Goal: Task Accomplishment & Management: Use online tool/utility

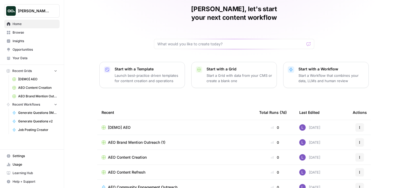
scroll to position [21, 0]
click at [27, 43] on span "Insights" at bounding box center [35, 41] width 45 height 5
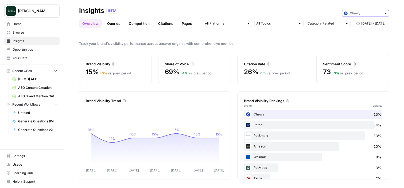
click at [354, 15] on input "text" at bounding box center [366, 13] width 32 height 5
click at [354, 23] on span "ThoughtSpot" at bounding box center [367, 24] width 30 height 5
type input "ThoughtSpot"
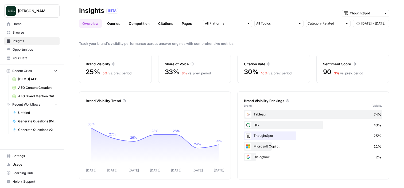
click at [106, 23] on link "Queries" at bounding box center [114, 23] width 20 height 9
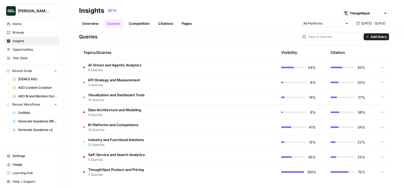
scroll to position [112, 0]
click at [144, 70] on td "AI-Driven and Agentic Analytics 6 Queries" at bounding box center [152, 67] width 147 height 15
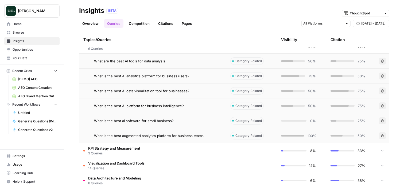
scroll to position [134, 0]
click at [126, 60] on span "What are the best AI tools for data analysis" at bounding box center [129, 60] width 71 height 5
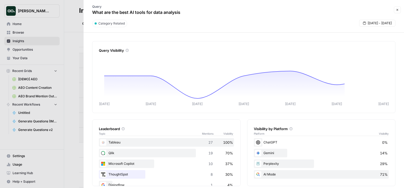
scroll to position [160, 0]
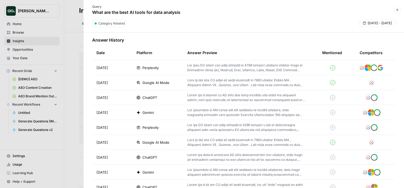
click at [291, 69] on p at bounding box center [246, 68] width 118 height 10
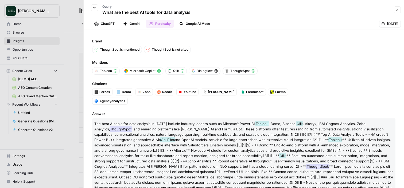
drag, startPoint x: 207, startPoint y: 14, endPoint x: 96, endPoint y: 13, distance: 110.6
click at [96, 13] on div "Back Query What are the best AI tools for data analysis" at bounding box center [239, 9] width 305 height 15
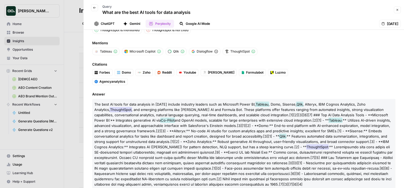
scroll to position [20, 0]
click at [98, 25] on icon "button" at bounding box center [96, 24] width 4 height 4
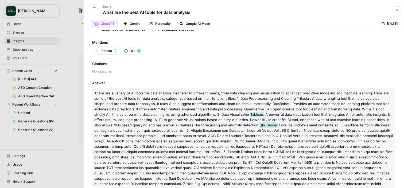
click at [126, 21] on button "Gemini" at bounding box center [132, 24] width 24 height 8
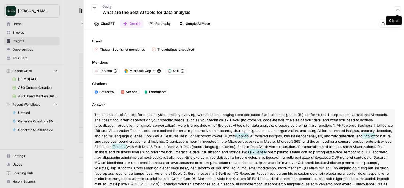
click at [354, 12] on button "Close" at bounding box center [397, 9] width 7 height 7
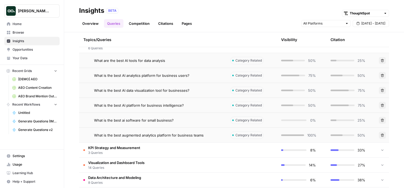
click at [146, 22] on link "Competition" at bounding box center [139, 23] width 27 height 9
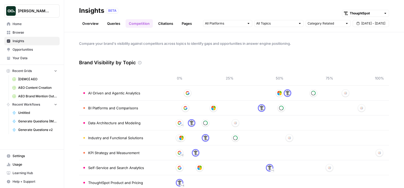
scroll to position [26, 0]
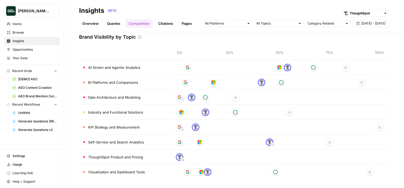
click at [163, 24] on link "Citations" at bounding box center [165, 23] width 21 height 9
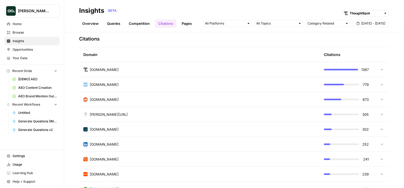
scroll to position [127, 0]
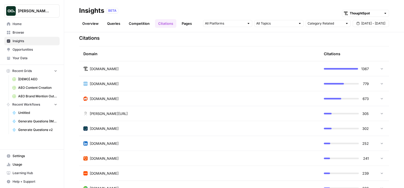
click at [132, 67] on div "[DOMAIN_NAME]" at bounding box center [199, 68] width 232 height 5
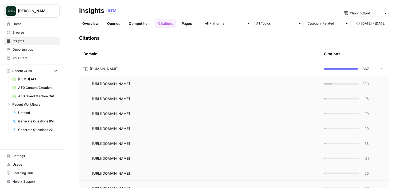
click at [354, 84] on span "330" at bounding box center [365, 83] width 7 height 5
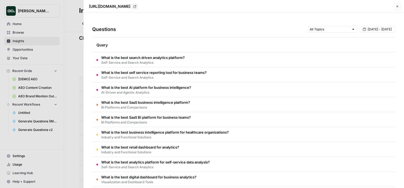
click at [354, 6] on icon "button" at bounding box center [397, 6] width 3 height 3
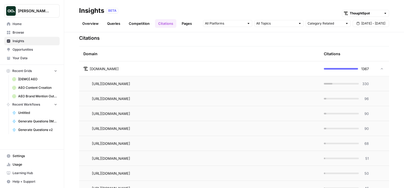
click at [183, 25] on link "Pages" at bounding box center [187, 23] width 17 height 9
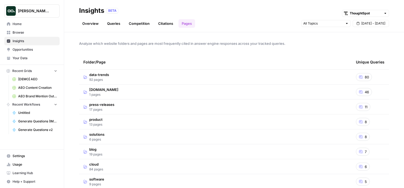
scroll to position [15, 0]
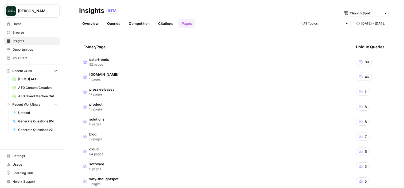
click at [95, 62] on span "92 pages" at bounding box center [99, 64] width 20 height 5
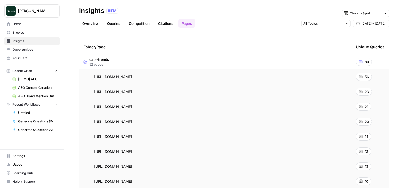
click at [354, 78] on icon at bounding box center [360, 76] width 3 height 3
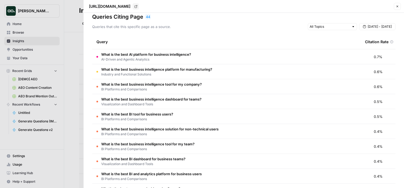
scroll to position [6, 0]
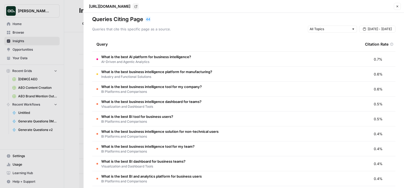
click at [354, 7] on icon "button" at bounding box center [397, 6] width 3 height 3
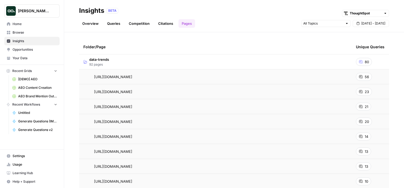
click at [94, 31] on header "Insights BETA ThoughtSpot Overview Queries Competition Citations Pages [DATE] -…" at bounding box center [234, 16] width 340 height 32
click at [88, 25] on link "Overview" at bounding box center [90, 23] width 23 height 9
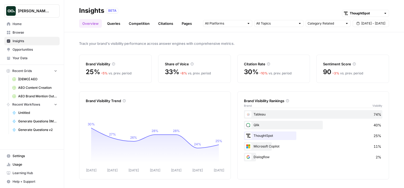
click at [19, 51] on span "Opportunities" at bounding box center [35, 49] width 45 height 5
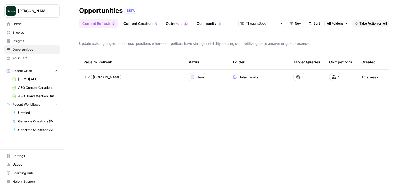
click at [337, 26] on button "All Folders" at bounding box center [337, 23] width 26 height 7
click at [319, 24] on span "Sort" at bounding box center [316, 23] width 6 height 5
click at [297, 28] on header "Opportunities BETA Content Refresh 1 Content Creation 0 Outreach 3 2 Community …" at bounding box center [234, 16] width 340 height 32
click at [297, 25] on span "New" at bounding box center [298, 23] width 7 height 5
click at [307, 36] on span "All Opportunities" at bounding box center [305, 35] width 27 height 5
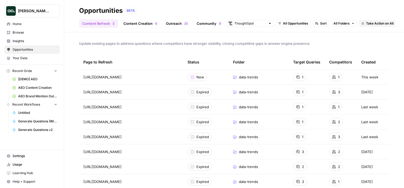
click at [354, 25] on span "Take Action on All" at bounding box center [380, 23] width 28 height 5
click at [354, 36] on span "Create New Grid" at bounding box center [372, 35] width 32 height 5
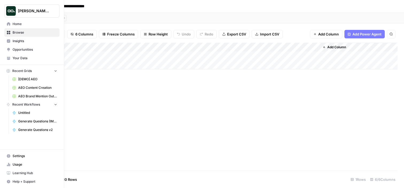
click at [42, 52] on link "Opportunities" at bounding box center [31, 49] width 55 height 9
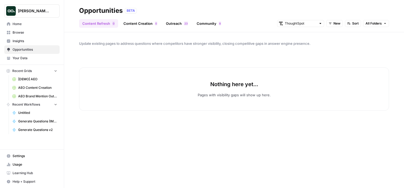
click at [143, 25] on link "Content Creation 0" at bounding box center [140, 23] width 40 height 9
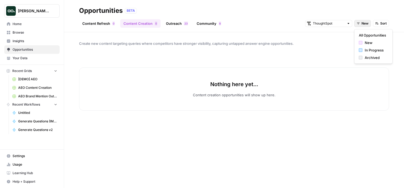
click at [354, 25] on span "New" at bounding box center [365, 23] width 7 height 5
click at [354, 41] on span "New" at bounding box center [375, 42] width 21 height 5
click at [354, 19] on div "Content Refresh 0 Content Creation 0 Outreach 3 2 Community 8 ThoughtSpot New S…" at bounding box center [234, 21] width 310 height 13
click at [354, 22] on span "New" at bounding box center [365, 23] width 7 height 5
click at [354, 32] on button "All Opportunities" at bounding box center [374, 35] width 34 height 7
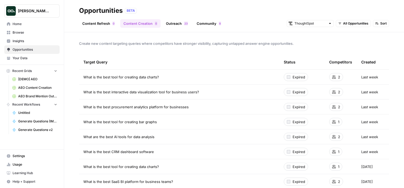
click at [91, 25] on link "Content Refresh 0" at bounding box center [98, 23] width 39 height 9
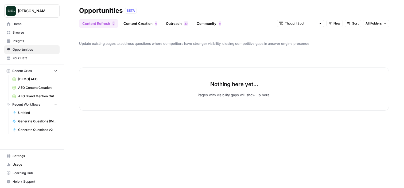
click at [333, 24] on button "New" at bounding box center [334, 23] width 17 height 7
click at [345, 36] on span "All Opportunities" at bounding box center [344, 35] width 27 height 5
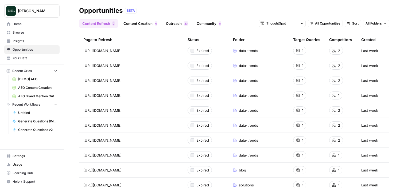
scroll to position [804, 0]
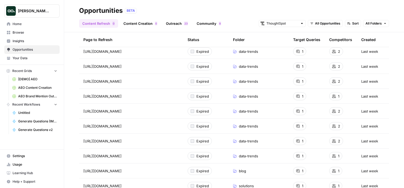
click at [246, 125] on span "data-trends" at bounding box center [248, 126] width 19 height 5
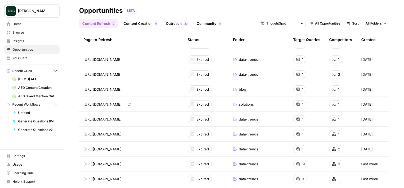
click at [132, 104] on link "Go to page" at bounding box center [129, 104] width 6 height 6
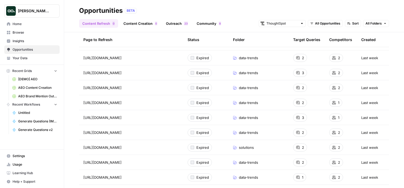
scroll to position [577, 0]
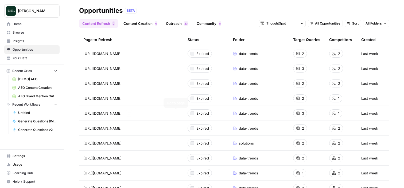
click at [131, 114] on icon "Go to page https://www.thoughtspot.com/data-trends/dashboard/kpi-software-repor…" at bounding box center [129, 113] width 3 height 3
click at [36, 79] on span "[DEMO] AEO" at bounding box center [37, 79] width 39 height 5
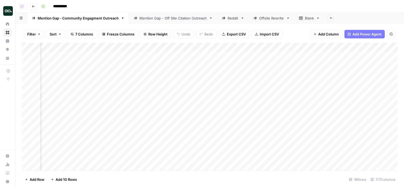
scroll to position [0, 196]
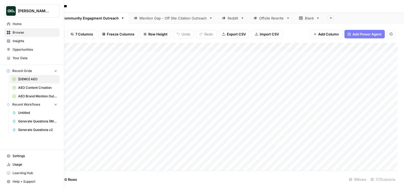
click at [20, 34] on span "Browse" at bounding box center [35, 32] width 45 height 5
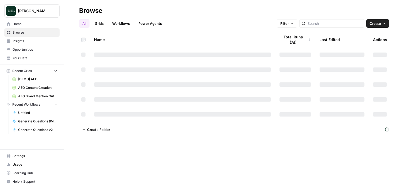
click at [100, 25] on link "Grids" at bounding box center [99, 23] width 15 height 9
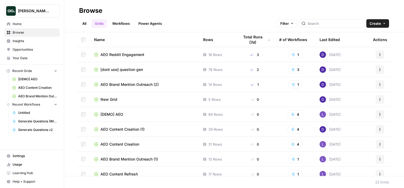
scroll to position [46, 0]
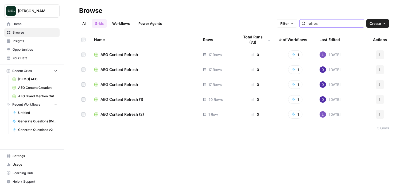
type input "refres"
click at [127, 54] on span "AEO Content Refresh" at bounding box center [118, 54] width 37 height 5
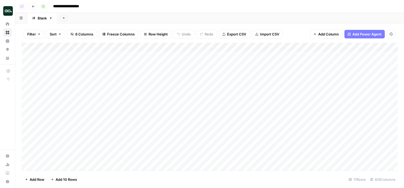
click at [133, 57] on div "Add Column" at bounding box center [210, 107] width 376 height 128
click at [133, 57] on body "**********" at bounding box center [202, 94] width 404 height 188
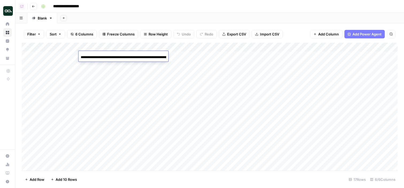
scroll to position [0, 65]
click at [133, 57] on input "**********" at bounding box center [124, 57] width 86 height 6
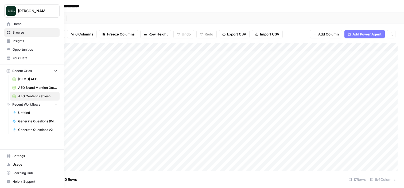
click at [16, 51] on span "Opportunities" at bounding box center [35, 49] width 45 height 5
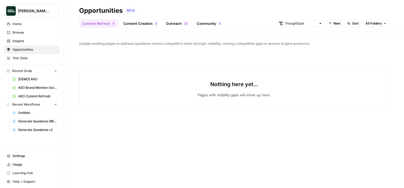
click at [339, 24] on span "New" at bounding box center [337, 23] width 7 height 5
click at [340, 37] on span "All Opportunities" at bounding box center [344, 35] width 27 height 5
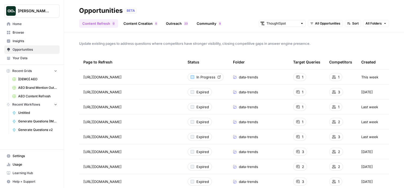
click at [24, 30] on span "Browse" at bounding box center [35, 32] width 45 height 5
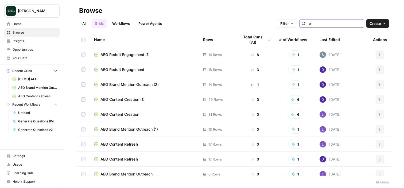
type input "re"
click at [13, 33] on span "Browse" at bounding box center [35, 32] width 45 height 5
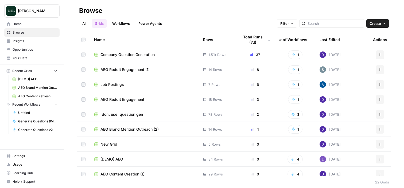
click at [33, 49] on span "Opportunities" at bounding box center [35, 49] width 45 height 5
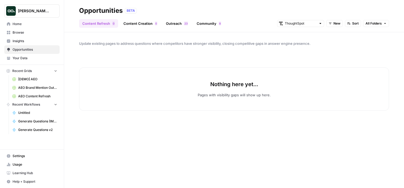
click at [173, 25] on link "Outreach 3 2" at bounding box center [177, 23] width 29 height 9
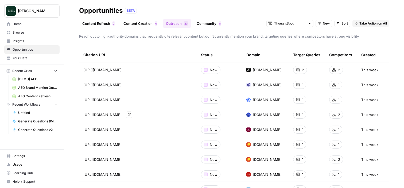
scroll to position [5, 0]
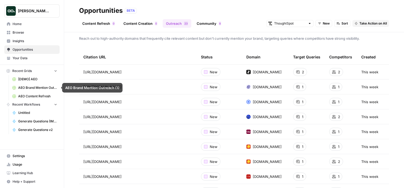
click at [28, 87] on span "AEO Brand Mention Outreach (1)" at bounding box center [37, 88] width 39 height 5
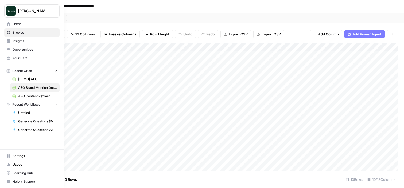
click at [32, 49] on span "Opportunities" at bounding box center [35, 49] width 45 height 5
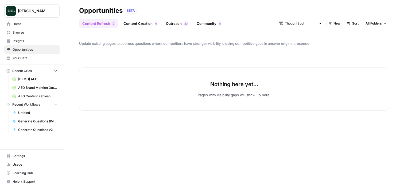
click at [212, 26] on link "Community 8" at bounding box center [208, 23] width 31 height 9
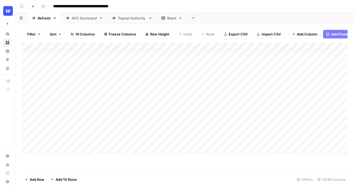
click at [139, 22] on link "Topical Authority" at bounding box center [131, 18] width 49 height 11
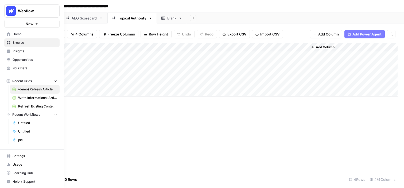
click at [38, 68] on span "Your Data" at bounding box center [35, 68] width 45 height 5
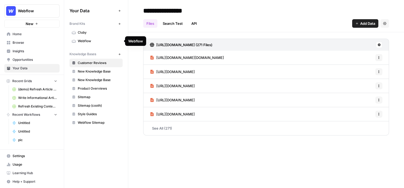
click at [85, 39] on span "Webflow" at bounding box center [99, 41] width 42 height 5
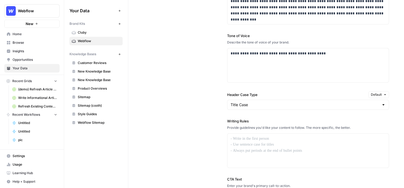
scroll to position [374, 0]
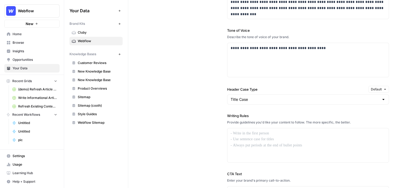
drag, startPoint x: 223, startPoint y: 117, endPoint x: 259, endPoint y: 116, distance: 36.1
click at [259, 116] on div "**********" at bounding box center [266, 97] width 246 height 287
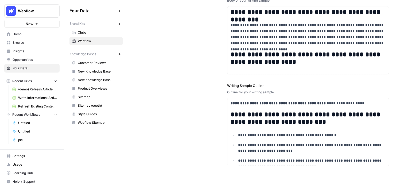
scroll to position [706, 0]
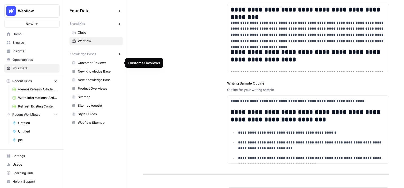
click at [99, 62] on span "Customer Reviews" at bounding box center [99, 63] width 42 height 5
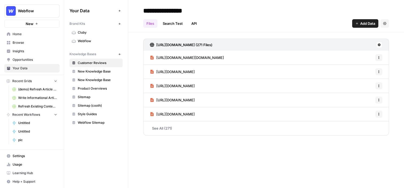
click at [117, 55] on button "New" at bounding box center [119, 54] width 6 height 6
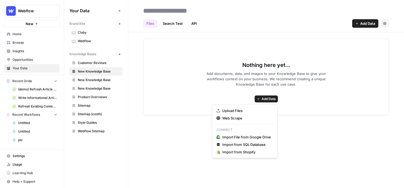
click at [267, 101] on span "Add Data" at bounding box center [269, 99] width 14 height 5
click at [234, 117] on span "Web Scrape" at bounding box center [246, 118] width 49 height 5
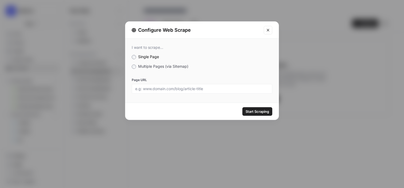
click at [156, 67] on span "Multiple Pages (via Sitemap)" at bounding box center [163, 66] width 50 height 5
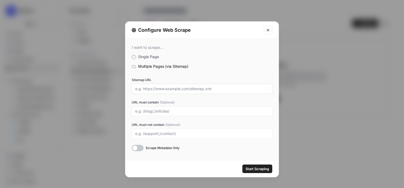
drag, startPoint x: 139, startPoint y: 89, endPoint x: 189, endPoint y: 89, distance: 49.4
click at [189, 90] on input "Sitemap URL" at bounding box center [202, 89] width 134 height 5
click at [226, 90] on input "Sitemap URL" at bounding box center [202, 89] width 134 height 5
click at [254, 111] on input "URL must contain (Optional)" at bounding box center [202, 111] width 134 height 5
click at [269, 32] on button "Close modal" at bounding box center [268, 30] width 9 height 9
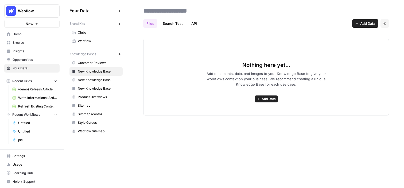
click at [259, 96] on button "Add Data" at bounding box center [266, 99] width 23 height 7
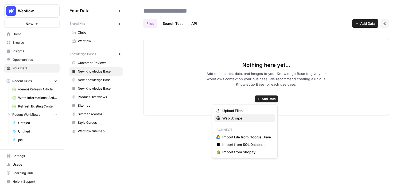
click at [228, 117] on span "Web Scrape" at bounding box center [246, 118] width 49 height 5
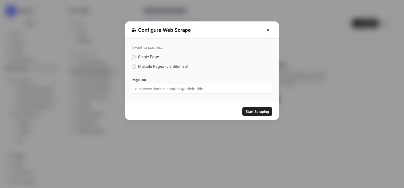
click at [149, 70] on div "I want to scrape... Single Page Multiple Pages (via Sitemap) Page URL" at bounding box center [201, 69] width 153 height 61
click at [154, 67] on span "Multiple Pages (via Sitemap)" at bounding box center [163, 66] width 50 height 5
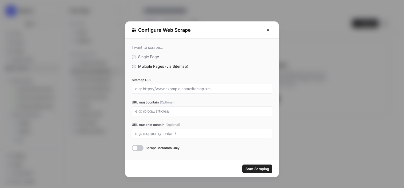
click at [235, 83] on div "Sitemap URL" at bounding box center [202, 86] width 141 height 16
click at [167, 91] on div at bounding box center [202, 89] width 141 height 10
click at [191, 89] on input "Sitemap URL" at bounding box center [202, 89] width 134 height 5
click at [160, 87] on input "Sitemap URL" at bounding box center [202, 89] width 134 height 5
click at [257, 90] on input "Sitemap URL" at bounding box center [202, 89] width 134 height 5
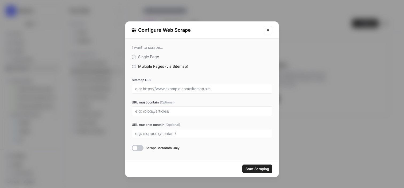
click at [261, 102] on label "URL must contain (Optional)" at bounding box center [202, 102] width 141 height 5
click at [261, 109] on input "URL must contain (Optional)" at bounding box center [202, 111] width 134 height 5
click at [169, 84] on div "Sitemap URL" at bounding box center [202, 86] width 141 height 16
click at [151, 90] on input "Sitemap URL" at bounding box center [202, 89] width 134 height 5
paste input "https://www.getro.com/"
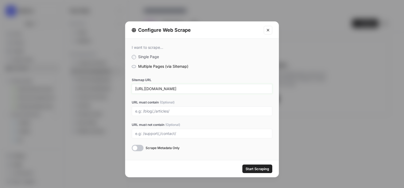
type input "https://www.getro.com/sitemap.xml"
click at [159, 112] on input "URL must contain (Optional)" at bounding box center [202, 111] width 134 height 5
click at [254, 172] on button "Start Scraping" at bounding box center [257, 169] width 30 height 9
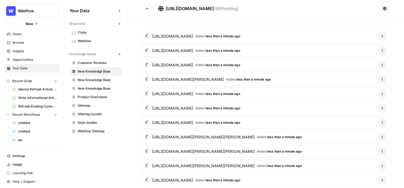
click at [149, 11] on button "Go back" at bounding box center [147, 8] width 9 height 9
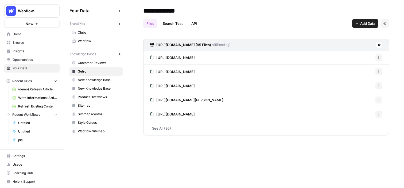
type input "**********"
click at [34, 41] on span "Browse" at bounding box center [35, 42] width 45 height 5
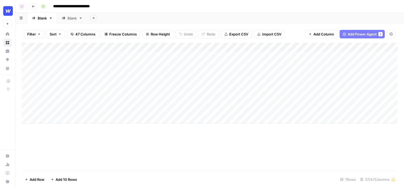
click at [356, 36] on span "Add Power Agent" at bounding box center [362, 34] width 29 height 5
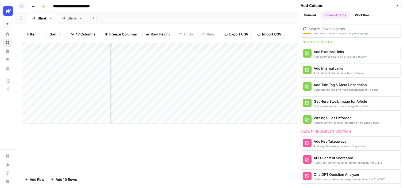
scroll to position [174, 0]
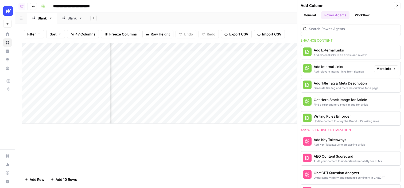
click at [352, 69] on div "Add relevant internal links from sitemap" at bounding box center [339, 71] width 50 height 4
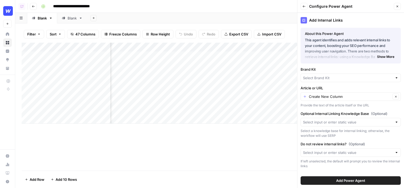
type input "Webflow"
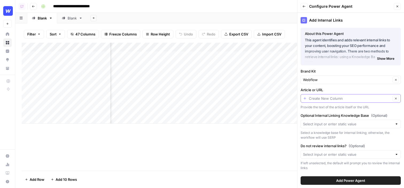
click at [328, 100] on input "Article or URL" at bounding box center [350, 98] width 82 height 5
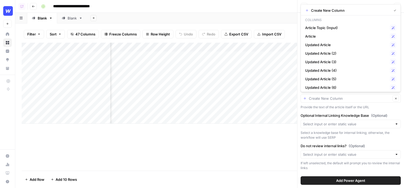
type input "Create New Column"
click at [317, 108] on div "Provide the text of the article itself or the URL" at bounding box center [351, 107] width 100 height 5
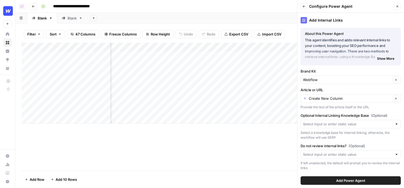
scroll to position [0, 93]
click at [314, 100] on input "Article or URL" at bounding box center [350, 98] width 82 height 5
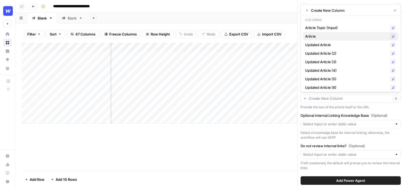
click at [312, 36] on span "Article" at bounding box center [346, 36] width 83 height 5
type input "Article"
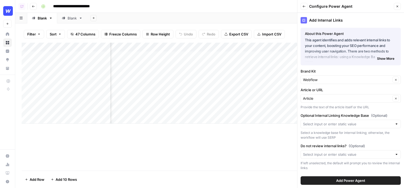
scroll to position [1, 0]
click at [331, 126] on input "Optional Internal Linking Knowledge Base (Optional)" at bounding box center [348, 123] width 90 height 5
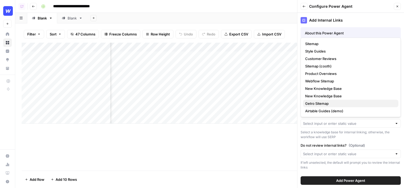
click at [329, 103] on span "Getro Sitemap" at bounding box center [349, 103] width 89 height 5
type input "Getro Sitemap"
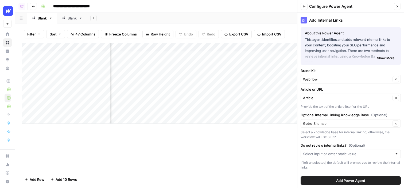
click at [353, 181] on span "Add Power Agent" at bounding box center [350, 180] width 29 height 5
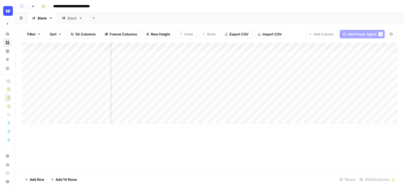
scroll to position [0, 1807]
click at [328, 56] on div "Add Column" at bounding box center [210, 83] width 376 height 81
click at [259, 57] on div "Add Column" at bounding box center [210, 83] width 376 height 81
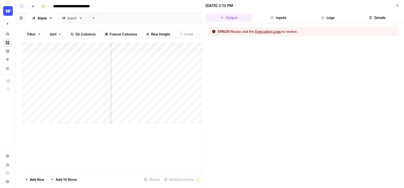
click at [268, 32] on button "Execution Logs" at bounding box center [268, 31] width 26 height 5
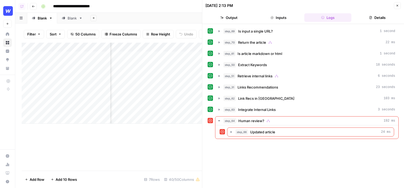
click at [286, 135] on button "step_66 Updated article 24 ms" at bounding box center [310, 132] width 166 height 9
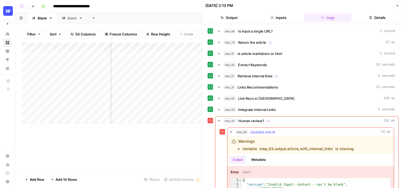
click at [288, 133] on div "step_66 Updated article 24 ms" at bounding box center [312, 132] width 155 height 5
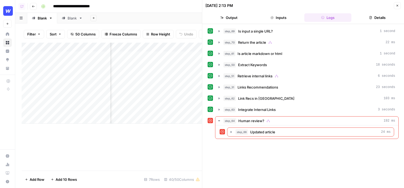
click at [398, 2] on button "Close" at bounding box center [397, 5] width 7 height 7
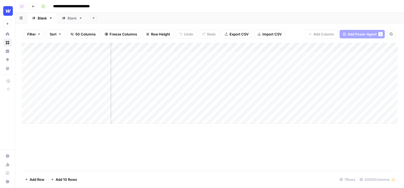
scroll to position [0, 1851]
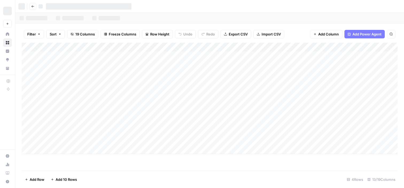
click at [362, 35] on span "Add Power Agent" at bounding box center [366, 34] width 29 height 5
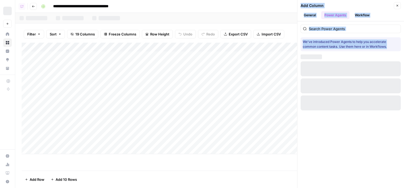
drag, startPoint x: 298, startPoint y: 55, endPoint x: 242, endPoint y: 54, distance: 56.1
click at [242, 54] on div "**********" at bounding box center [209, 94] width 389 height 188
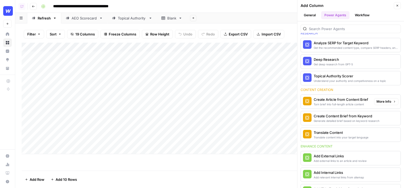
scroll to position [24, 0]
click at [383, 117] on span "More Info" at bounding box center [384, 118] width 15 height 5
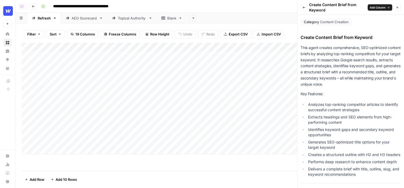
scroll to position [328, 0]
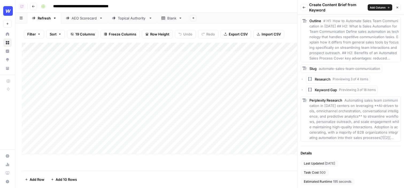
drag, startPoint x: 338, startPoint y: 172, endPoint x: 328, endPoint y: 174, distance: 9.8
click at [328, 174] on div "Last Updated 5 days ago Task Cost 500 Estimated Runtime 195 seconds" at bounding box center [351, 172] width 100 height 25
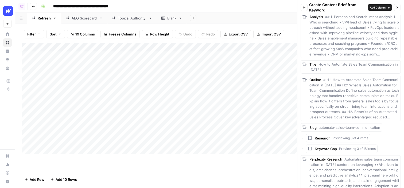
scroll to position [269, 0]
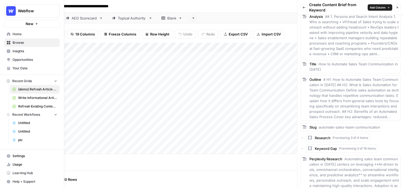
click at [23, 165] on span "Usage" at bounding box center [35, 164] width 45 height 5
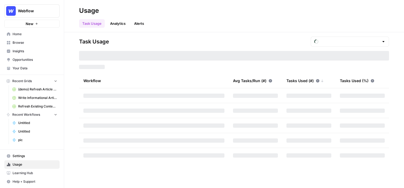
type input "October Tasks"
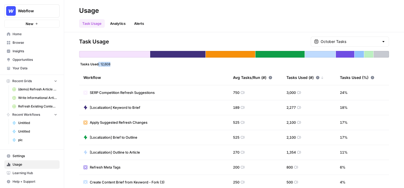
drag, startPoint x: 111, startPoint y: 65, endPoint x: 98, endPoint y: 65, distance: 13.1
click at [98, 65] on div "Tasks Used: 12,608" at bounding box center [95, 64] width 32 height 4
click at [105, 65] on span "12,608" at bounding box center [105, 64] width 10 height 4
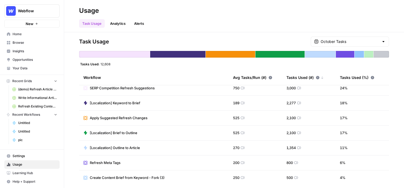
scroll to position [4, 0]
click at [11, 42] on link "Browse" at bounding box center [31, 42] width 55 height 9
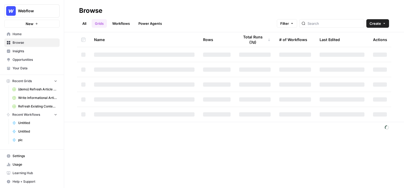
click at [123, 24] on link "Workflows" at bounding box center [121, 23] width 24 height 9
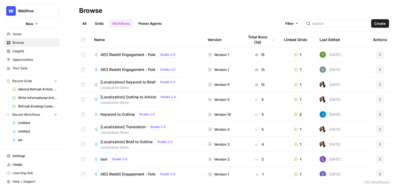
click at [385, 23] on span "Create" at bounding box center [379, 23] width 11 height 5
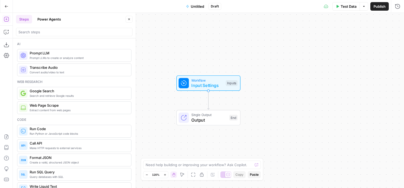
click at [9, 7] on button "Go Back" at bounding box center [7, 7] width 10 height 10
